Goal: Task Accomplishment & Management: Complete application form

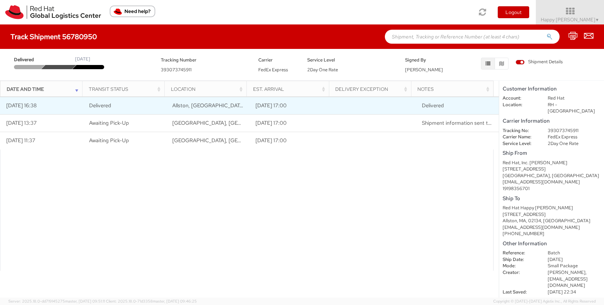
click at [69, 105] on td "[DATE] 16:38" at bounding box center [41, 105] width 83 height 17
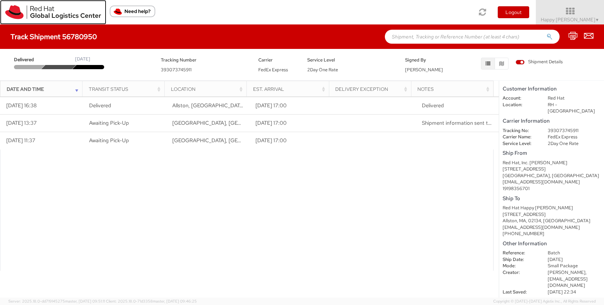
click at [51, 20] on link at bounding box center [53, 12] width 106 height 24
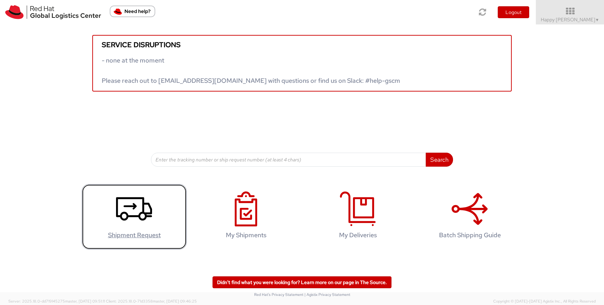
click at [142, 207] on use at bounding box center [134, 208] width 36 height 23
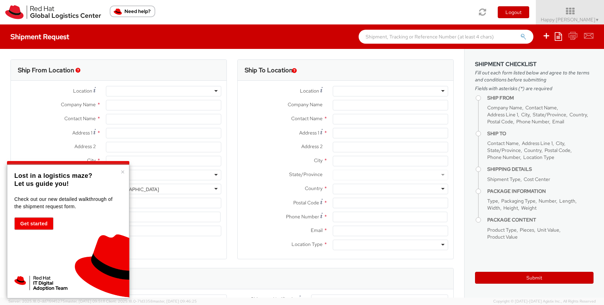
select select "670"
select select
click at [123, 171] on button "×" at bounding box center [123, 171] width 4 height 7
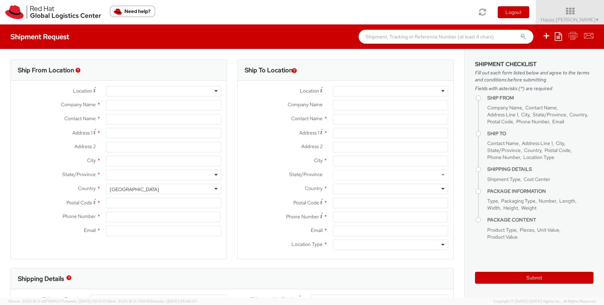
type input "Red Hat Inc."
type input "Happy [PERSON_NAME]"
type input "300 A St."
type input "4th Floor"
type input "BOSTON"
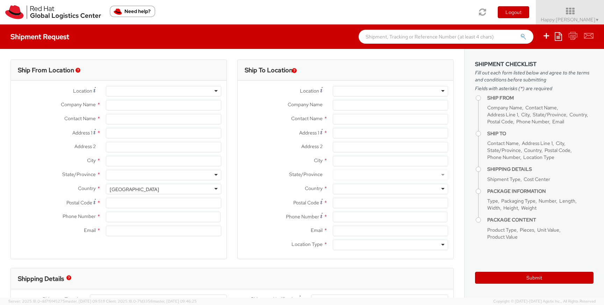
type input "02210"
type input "978-392-1000"
type input "[EMAIL_ADDRESS][DOMAIN_NAME]"
